Goal: Task Accomplishment & Management: Manage account settings

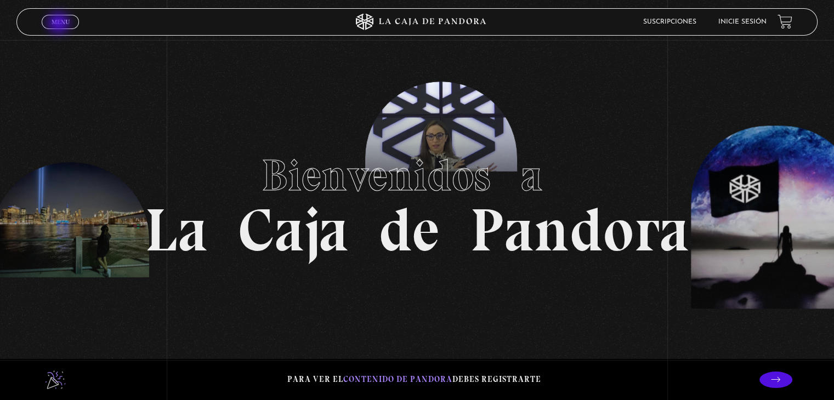
click at [60, 24] on span "Menu" at bounding box center [61, 22] width 18 height 7
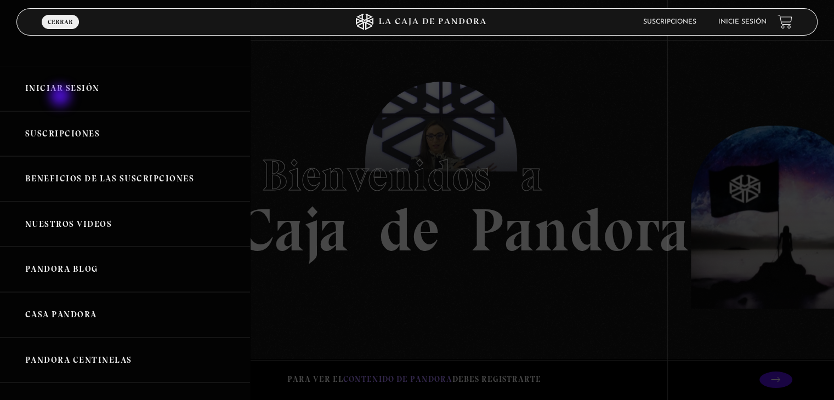
click at [61, 97] on link "Iniciar Sesión" at bounding box center [125, 89] width 250 height 46
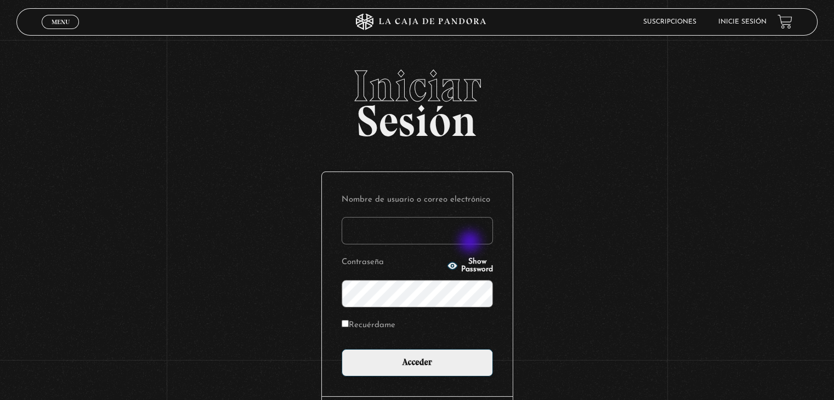
type input "Verito55"
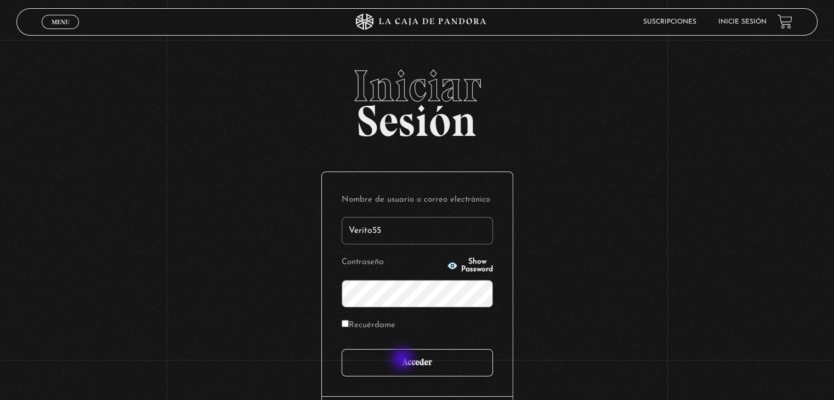
click at [404, 360] on input "Acceder" at bounding box center [417, 362] width 151 height 27
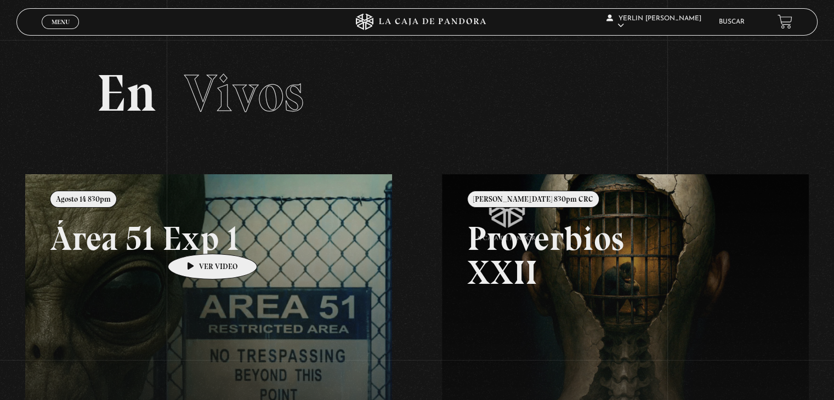
click at [195, 237] on link at bounding box center [442, 374] width 834 height 400
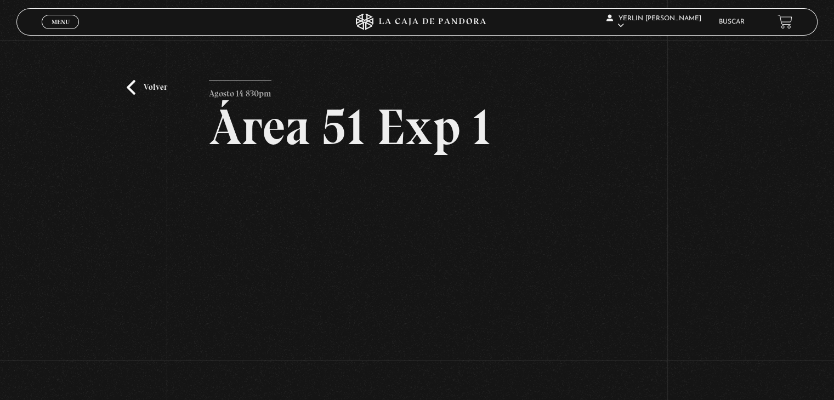
click at [0, 110] on div "Volver Agosto 14 830pm Área 51 Exp 1" at bounding box center [417, 232] width 834 height 385
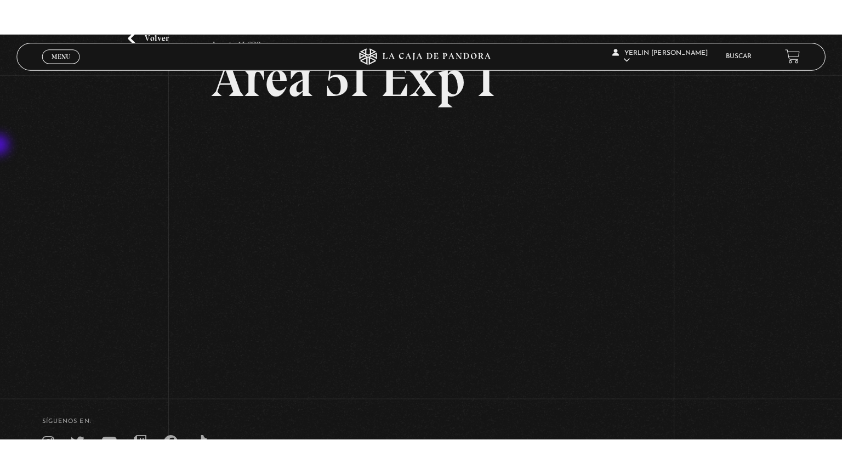
scroll to position [87, 0]
